Goal: Find specific page/section: Find specific page/section

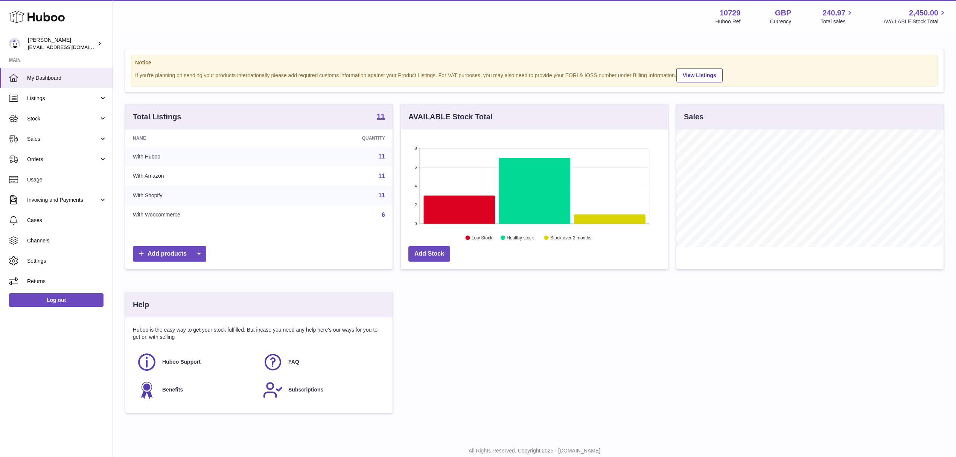
scroll to position [117, 267]
click at [384, 118] on strong "11" at bounding box center [381, 117] width 8 height 8
click at [379, 118] on strong "11" at bounding box center [381, 117] width 8 height 8
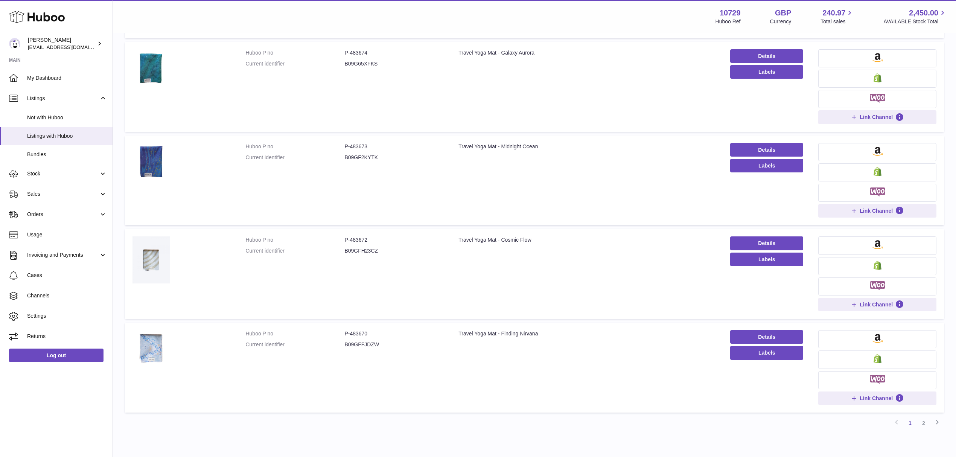
scroll to position [600, 0]
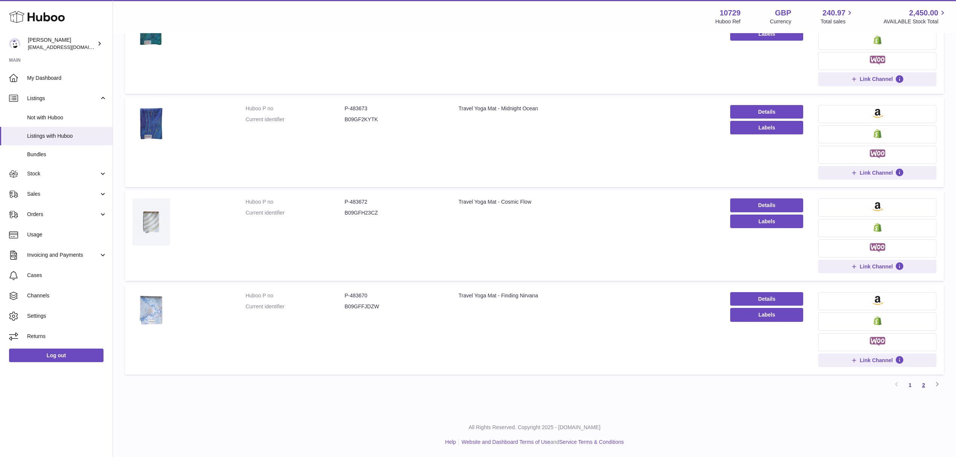
click at [925, 384] on link "2" at bounding box center [924, 385] width 14 height 14
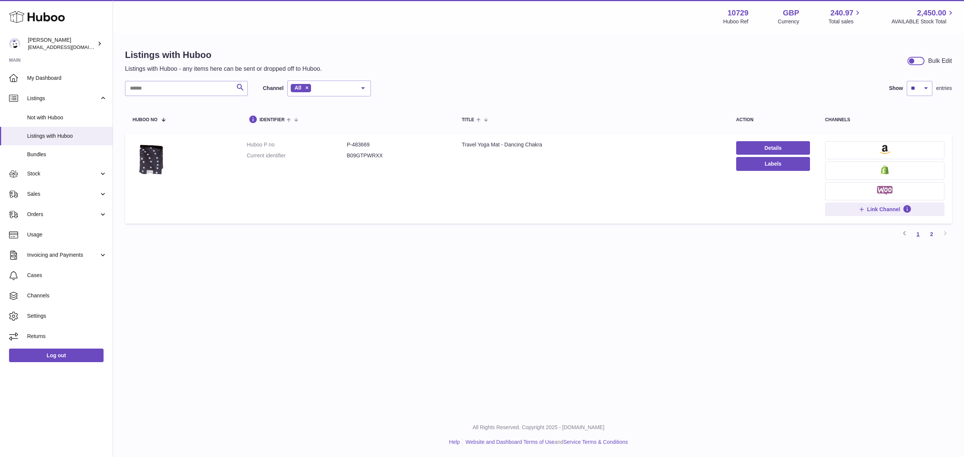
click at [920, 234] on link "1" at bounding box center [918, 234] width 14 height 14
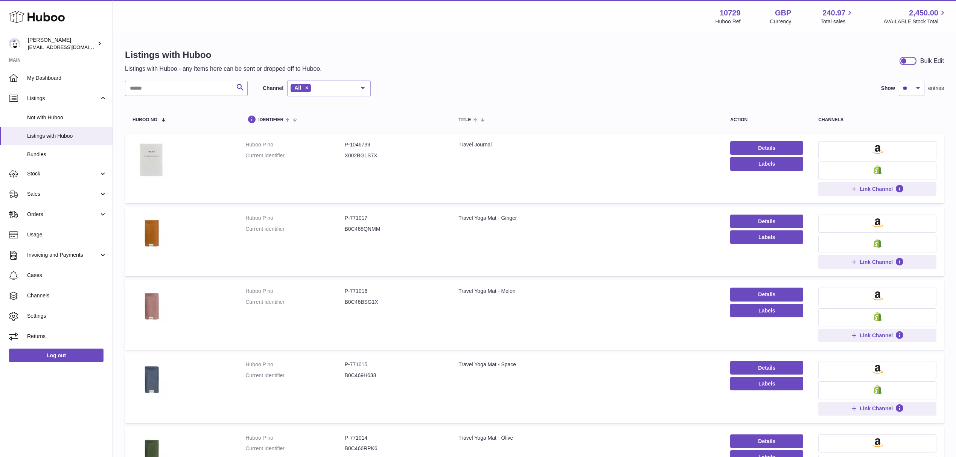
click at [357, 292] on dd "P-771016" at bounding box center [393, 291] width 99 height 7
copy dd "771016"
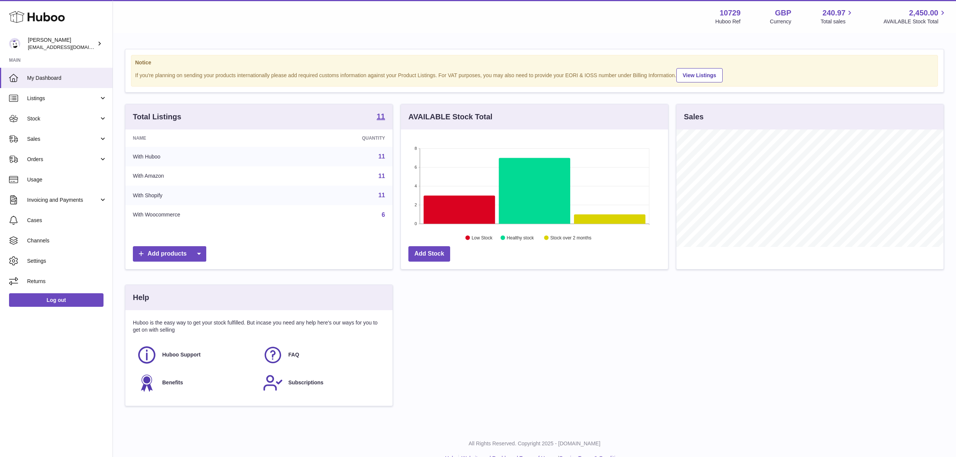
scroll to position [117, 267]
